Goal: Information Seeking & Learning: Learn about a topic

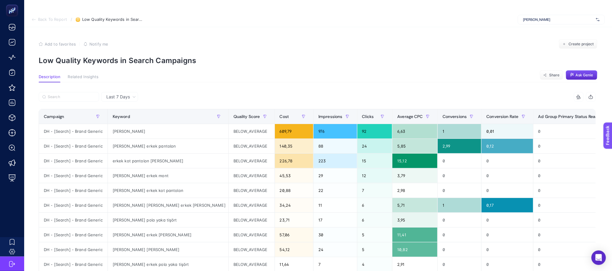
scroll to position [45, 0]
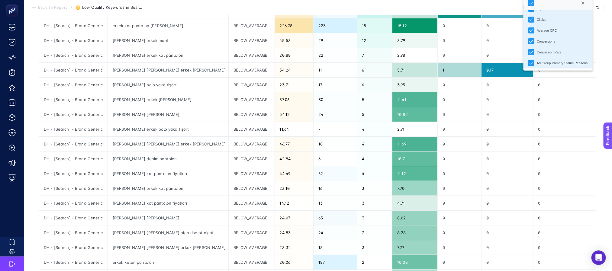
scroll to position [0, 0]
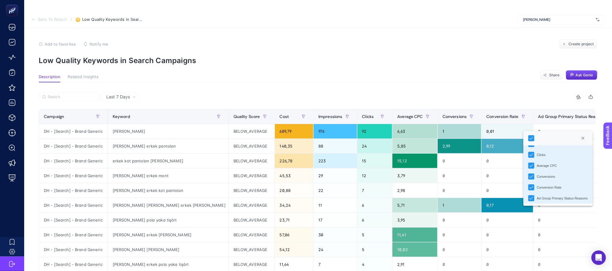
click at [403, 71] on article "Add to favorites false Notify me Create project Low Quality Keywords in Search …" at bounding box center [318, 265] width 588 height 477
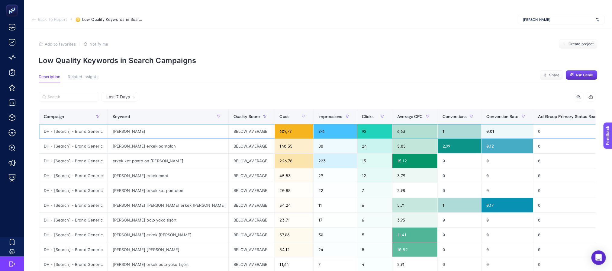
click at [229, 132] on div "BELOW_AVERAGE" at bounding box center [252, 131] width 46 height 15
click at [229, 143] on div "BELOW_AVERAGE" at bounding box center [252, 146] width 46 height 15
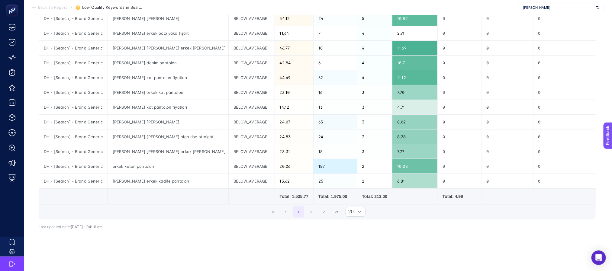
scroll to position [243, 0]
click at [315, 205] on button "2" at bounding box center [311, 210] width 11 height 11
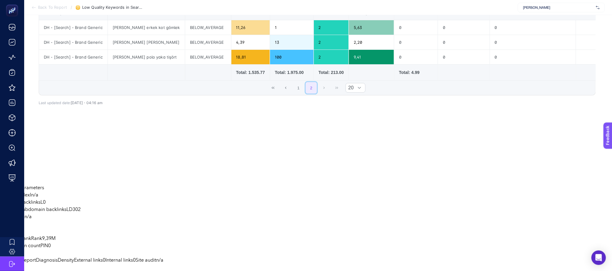
scroll to position [12, 0]
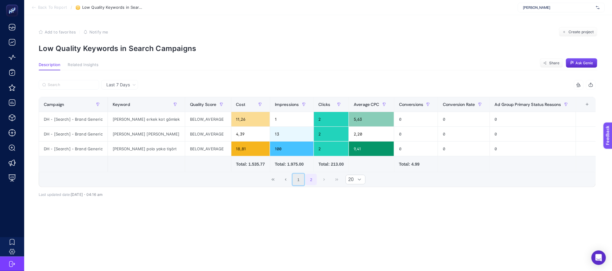
click at [301, 179] on button "1" at bounding box center [298, 179] width 11 height 11
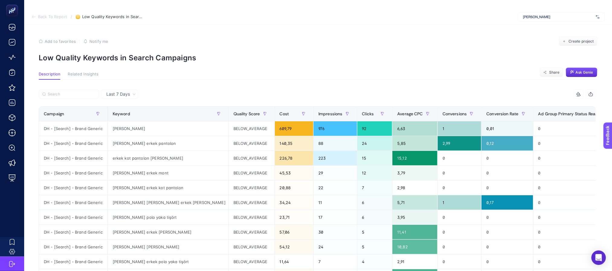
scroll to position [0, 0]
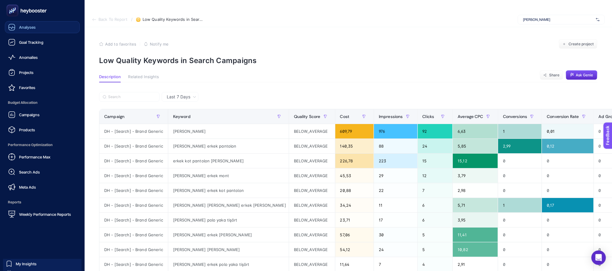
click at [13, 27] on icon at bounding box center [12, 28] width 6 height 2
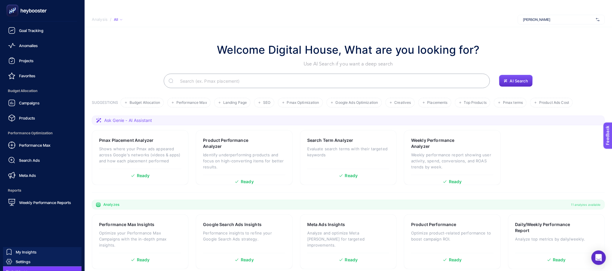
scroll to position [21, 0]
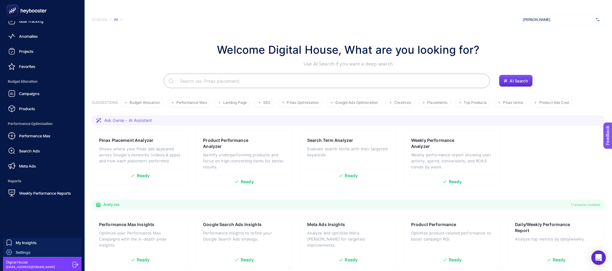
click at [20, 253] on span "Settings" at bounding box center [23, 252] width 15 height 5
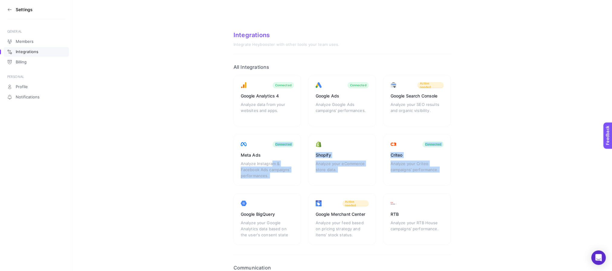
drag, startPoint x: 272, startPoint y: 162, endPoint x: 160, endPoint y: 200, distance: 118.5
click at [194, 197] on section "Integrations Integrate Heybooster with other tools your team uses. All Integrat…" at bounding box center [343, 184] width 540 height 345
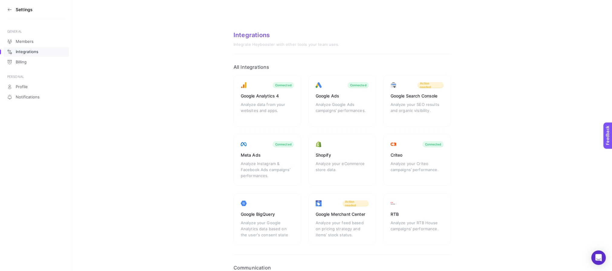
click at [549, 195] on section "Integrations Integrate Heybooster with other tools your team uses. All Integrat…" at bounding box center [343, 184] width 540 height 345
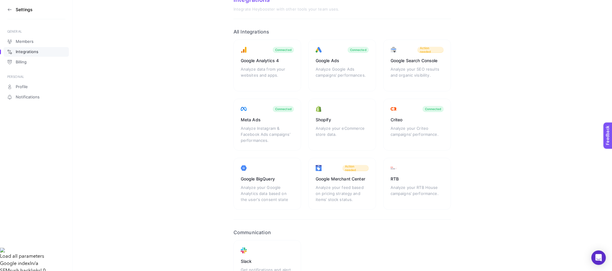
scroll to position [86, 0]
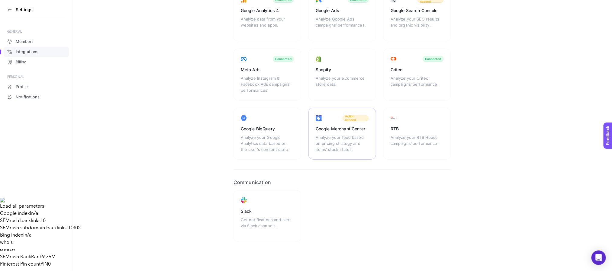
click at [335, 133] on div "Google Merchant Center Analyze your feed based on pricing strategy and items’ s…" at bounding box center [343, 134] width 68 height 52
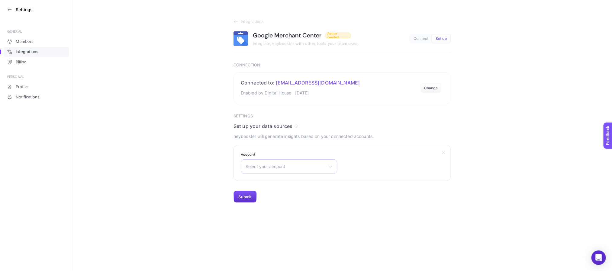
click at [269, 164] on div "Select your account There are no matching options available." at bounding box center [289, 167] width 97 height 15
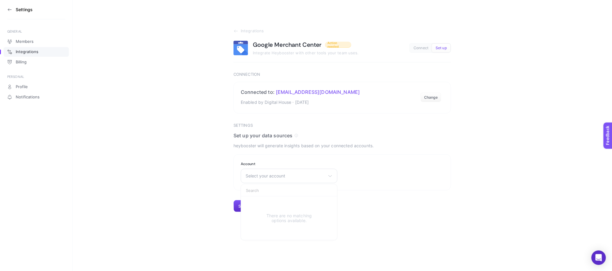
scroll to position [0, 0]
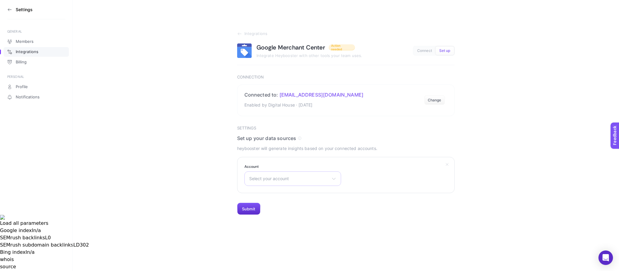
click at [283, 179] on span "Select your account" at bounding box center [289, 178] width 80 height 5
click at [332, 177] on icon at bounding box center [334, 178] width 5 height 5
click at [302, 173] on div "Select your account There are no matching options available." at bounding box center [292, 179] width 97 height 15
click at [290, 180] on span "Select your account" at bounding box center [289, 178] width 80 height 5
click at [280, 183] on div "Select your account There are no matching options available." at bounding box center [292, 179] width 97 height 15
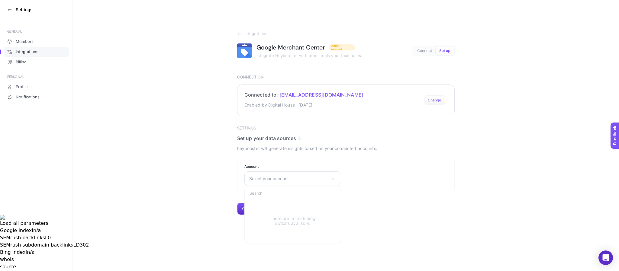
click at [438, 97] on button "Change" at bounding box center [434, 100] width 21 height 10
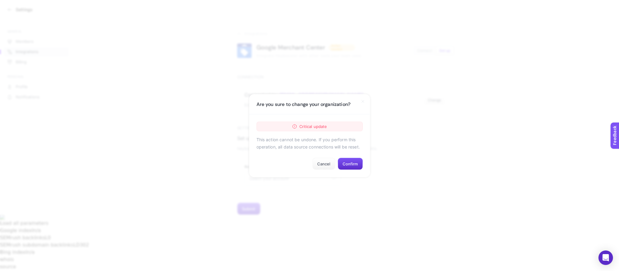
click at [326, 124] on span "Critical update" at bounding box center [313, 126] width 28 height 7
click at [347, 161] on button "Confirm" at bounding box center [350, 164] width 25 height 12
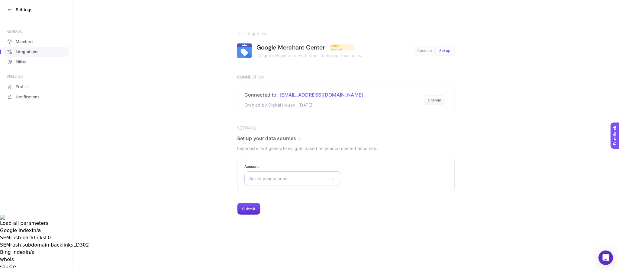
click at [285, 175] on div "Select your account There are no matching options available." at bounding box center [292, 179] width 97 height 15
drag, startPoint x: 316, startPoint y: 176, endPoint x: 313, endPoint y: 182, distance: 6.6
click at [316, 176] on div "Select your account There are no matching options available." at bounding box center [292, 179] width 97 height 15
click at [313, 181] on span "Select your account" at bounding box center [289, 178] width 80 height 5
click at [257, 202] on li "There are no matching options available." at bounding box center [293, 221] width 94 height 41
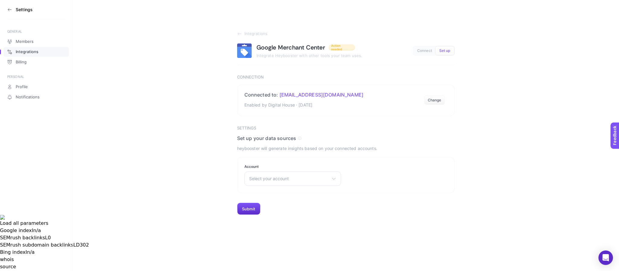
click at [261, 194] on section "Settings Set up your data sources heybooster will generate insights based on yo…" at bounding box center [346, 170] width 218 height 89
drag, startPoint x: 270, startPoint y: 175, endPoint x: 268, endPoint y: 188, distance: 13.2
click at [270, 177] on div "Select your account There are no matching options available." at bounding box center [292, 179] width 97 height 15
click at [264, 195] on input "text" at bounding box center [293, 193] width 96 height 12
type input "yargıcı"
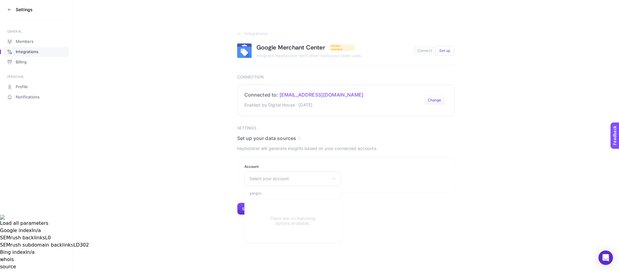
click at [437, 103] on button "Change" at bounding box center [434, 100] width 21 height 10
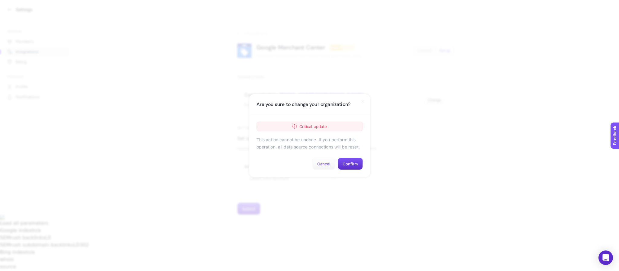
click at [327, 161] on button "Cancel" at bounding box center [323, 164] width 23 height 12
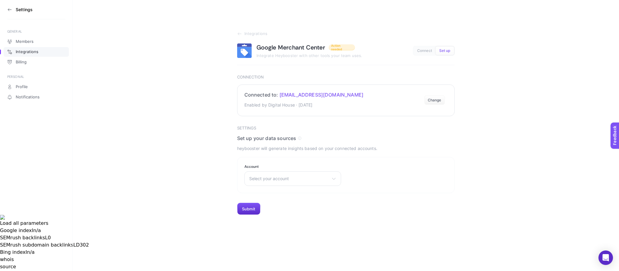
click at [288, 102] on p "Enabled by Digital House · [DATE]" at bounding box center [303, 105] width 119 height 7
click at [269, 118] on article "Integrations Google Merchant Center Action needed Integrate Heybooster with oth…" at bounding box center [346, 123] width 218 height 184
click at [258, 136] on span "Set up your data sources" at bounding box center [266, 138] width 59 height 6
drag, startPoint x: 257, startPoint y: 136, endPoint x: 279, endPoint y: 127, distance: 23.0
click at [258, 136] on span "Set up your data sources" at bounding box center [266, 138] width 59 height 6
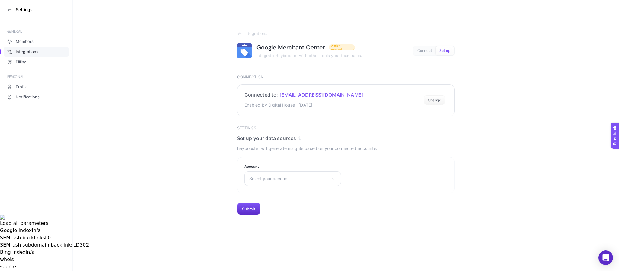
click at [340, 98] on span "[EMAIL_ADDRESS][DOMAIN_NAME]" at bounding box center [322, 95] width 84 height 6
click at [447, 47] on button "Set up" at bounding box center [445, 51] width 18 height 8
click at [445, 50] on span "Set up" at bounding box center [444, 51] width 11 height 5
click at [449, 49] on span "Set up" at bounding box center [444, 51] width 11 height 5
click at [427, 50] on span "Connect" at bounding box center [424, 51] width 15 height 5
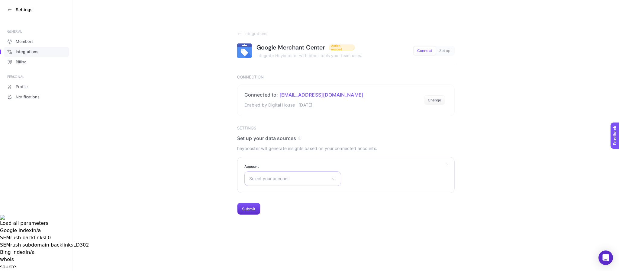
click at [272, 177] on span "Select your account" at bounding box center [289, 178] width 80 height 5
click at [435, 103] on button "Change" at bounding box center [434, 100] width 21 height 10
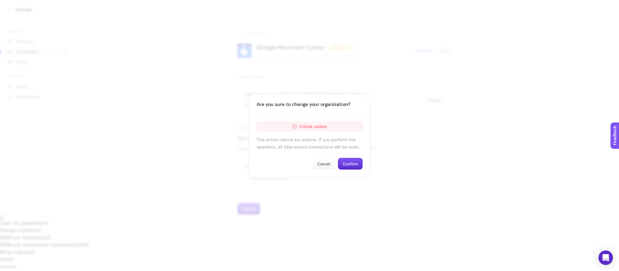
click at [322, 122] on div "Critical update" at bounding box center [310, 127] width 106 height 10
click at [347, 161] on button "Confirm" at bounding box center [350, 164] width 25 height 12
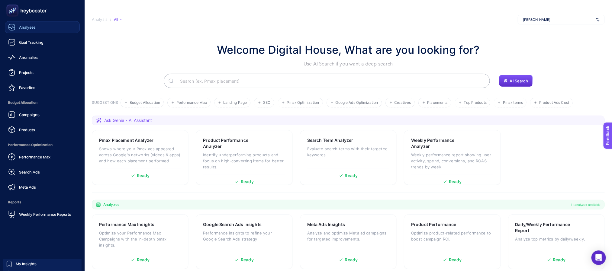
click at [32, 25] on span "Analyses" at bounding box center [27, 27] width 17 height 5
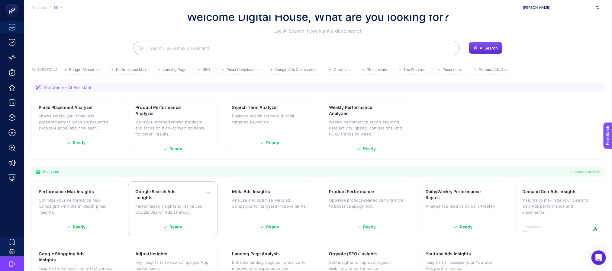
scroll to position [67, 0]
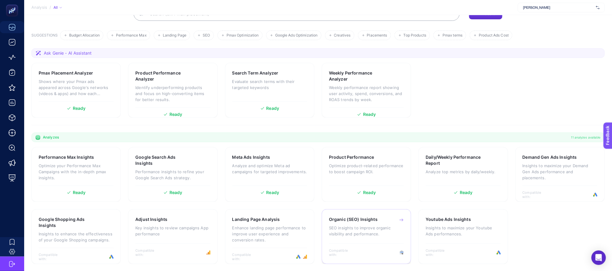
click at [380, 243] on div "Organic (SEO) Insights SEO insights to improve organic visibility and performan…" at bounding box center [366, 230] width 75 height 26
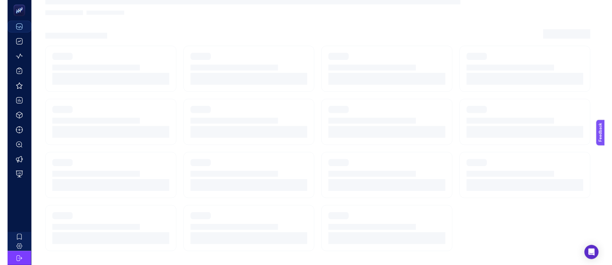
scroll to position [12, 0]
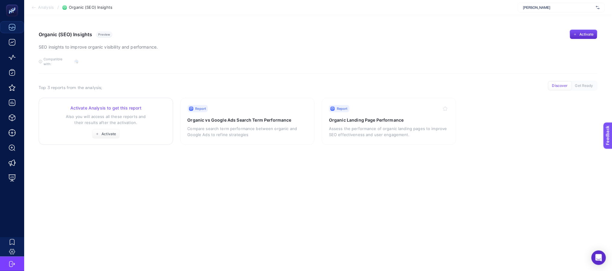
click at [142, 114] on p "Also you will access all these reports and their results after the activation." at bounding box center [106, 120] width 120 height 12
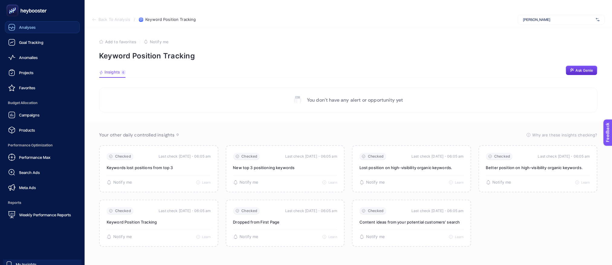
click at [24, 25] on span "Analyses" at bounding box center [27, 27] width 17 height 5
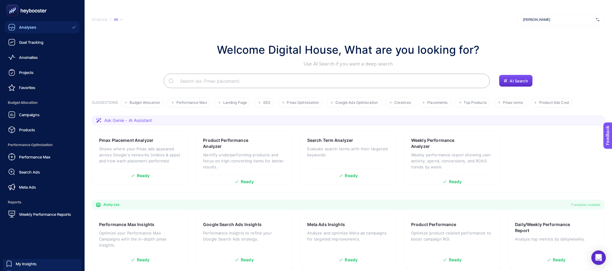
click at [12, 12] on icon at bounding box center [12, 11] width 0 height 1
click at [21, 113] on span "Campaigns" at bounding box center [29, 114] width 21 height 5
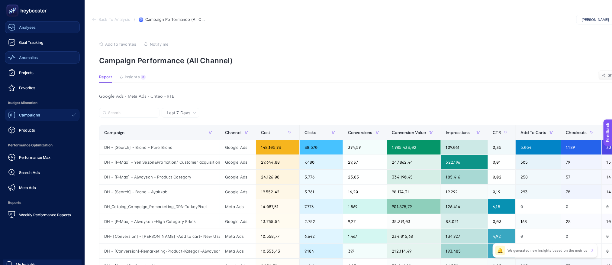
click at [25, 57] on span "Anomalies" at bounding box center [28, 57] width 19 height 5
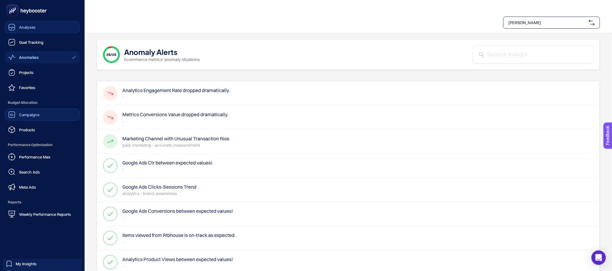
click at [29, 112] on span "Campaigns" at bounding box center [29, 114] width 21 height 5
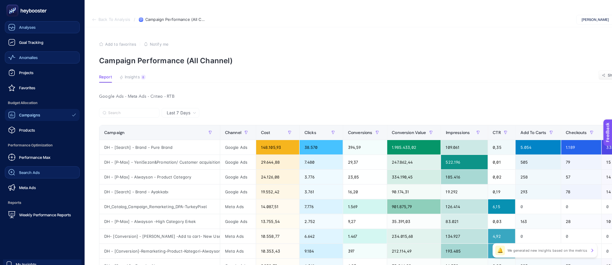
click at [39, 170] on span "Search Ads" at bounding box center [29, 172] width 21 height 5
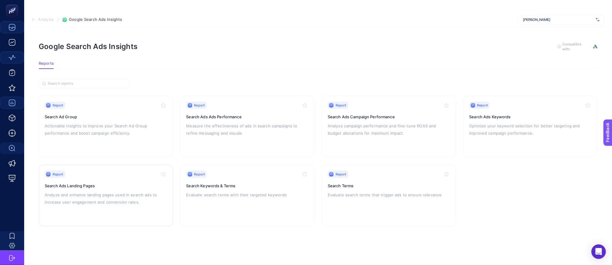
click at [84, 193] on p "Analyze and enhance landing pages used in search ads to increase user engagemen…" at bounding box center [106, 198] width 122 height 15
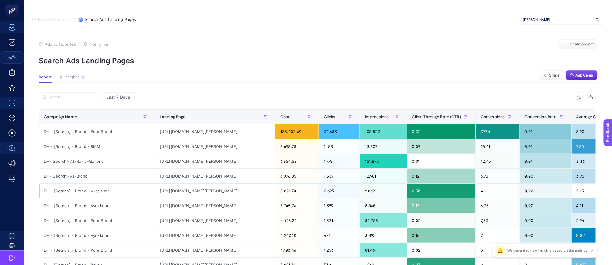
click at [235, 190] on div "[URL][DOMAIN_NAME][PERSON_NAME]" at bounding box center [215, 190] width 120 height 15
drag, startPoint x: 271, startPoint y: 118, endPoint x: 409, endPoint y: 115, distance: 137.8
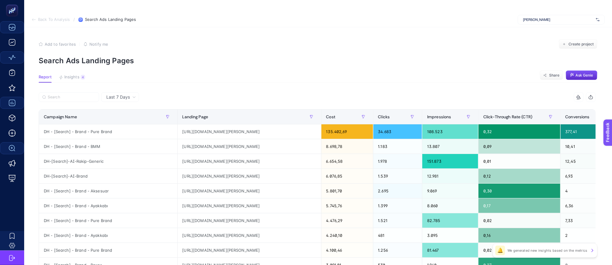
click at [212, 72] on article "Add to favorites false Notify me Create project Search Ads Landing Pages Report…" at bounding box center [318, 263] width 588 height 472
drag, startPoint x: 174, startPoint y: 117, endPoint x: 144, endPoint y: 117, distance: 30.2
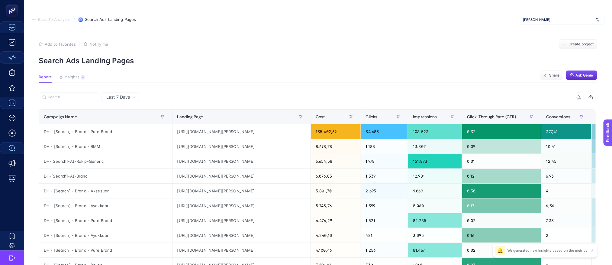
click at [252, 57] on p "Search Ads Landing Pages" at bounding box center [318, 60] width 559 height 9
drag, startPoint x: 309, startPoint y: 119, endPoint x: 337, endPoint y: 122, distance: 27.3
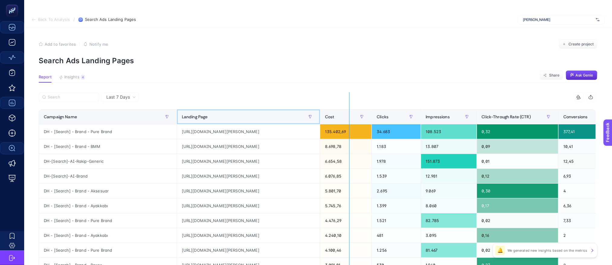
drag, startPoint x: 319, startPoint y: 115, endPoint x: 356, endPoint y: 106, distance: 37.6
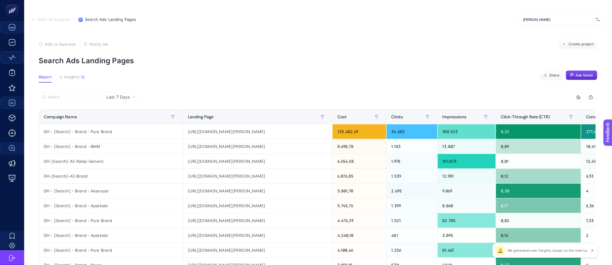
click at [357, 50] on section "Add to favorites false Notify me Create project Search Ads Landing Pages" at bounding box center [318, 52] width 559 height 26
click at [304, 64] on p "Search Ads Landing Pages" at bounding box center [318, 60] width 559 height 9
click at [539, 14] on section "Back To Analysis / Search Ads Landing Pages [PERSON_NAME]" at bounding box center [318, 19] width 588 height 15
click at [540, 19] on span "[PERSON_NAME]" at bounding box center [558, 19] width 71 height 5
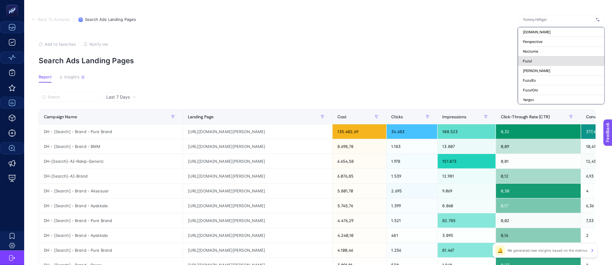
click at [539, 61] on div "Fuzul" at bounding box center [561, 61] width 86 height 10
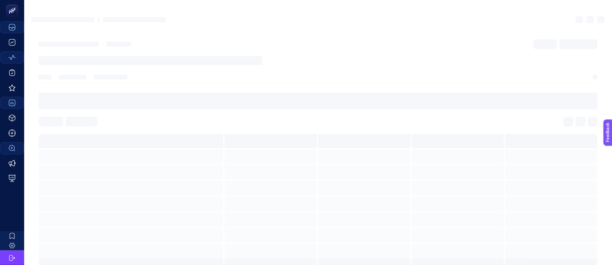
scroll to position [0, 0]
